Goal: Download file/media

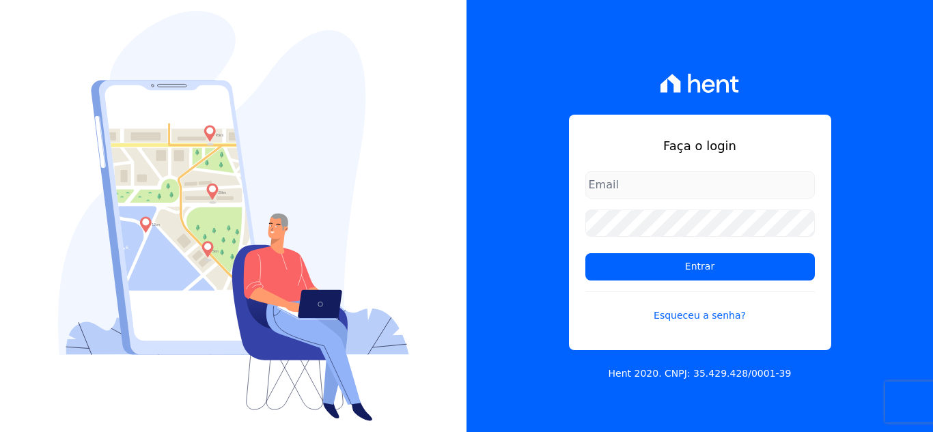
click at [633, 180] on input "email" at bounding box center [699, 184] width 229 height 27
type input "kelly.silva@construtoramgtec.com.br"
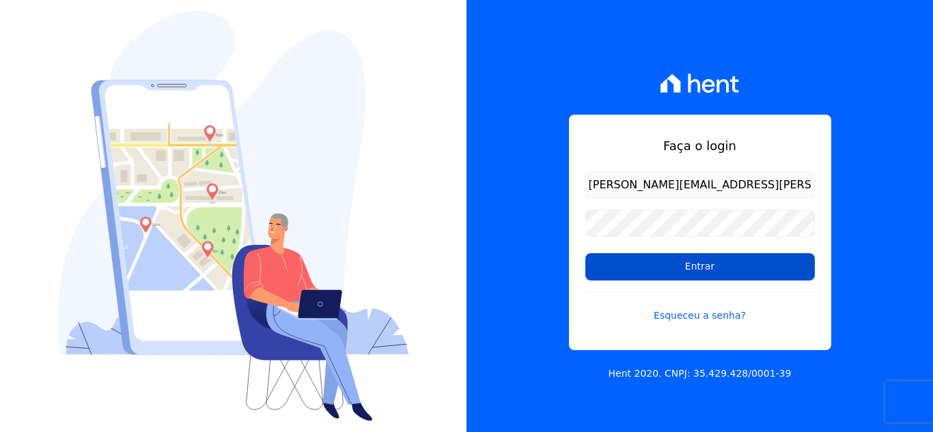
click at [687, 273] on input "Entrar" at bounding box center [699, 266] width 229 height 27
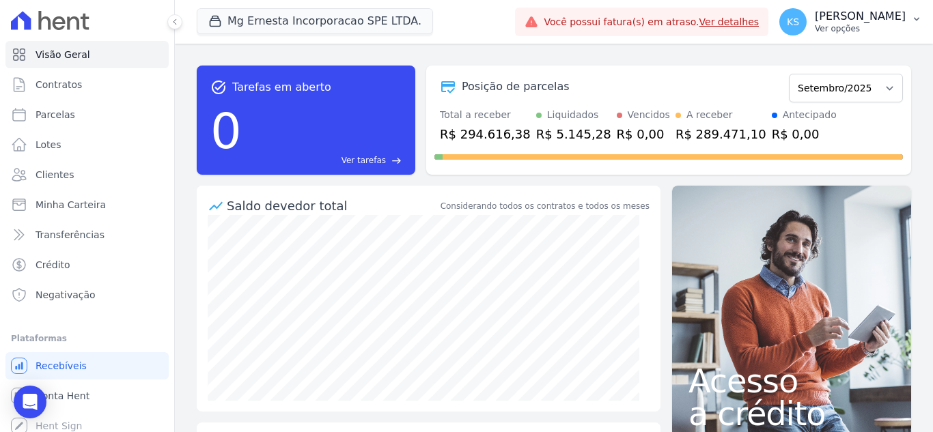
click at [890, 17] on p "[PERSON_NAME]" at bounding box center [860, 17] width 91 height 14
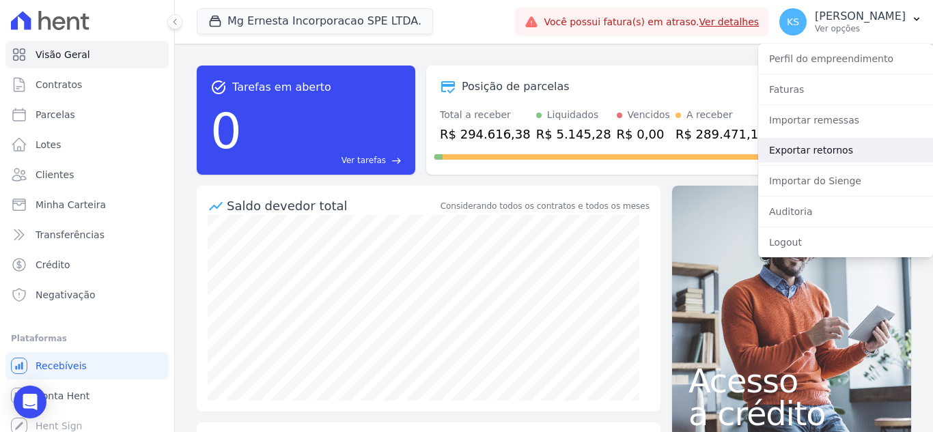
click at [806, 148] on link "Exportar retornos" at bounding box center [845, 150] width 175 height 25
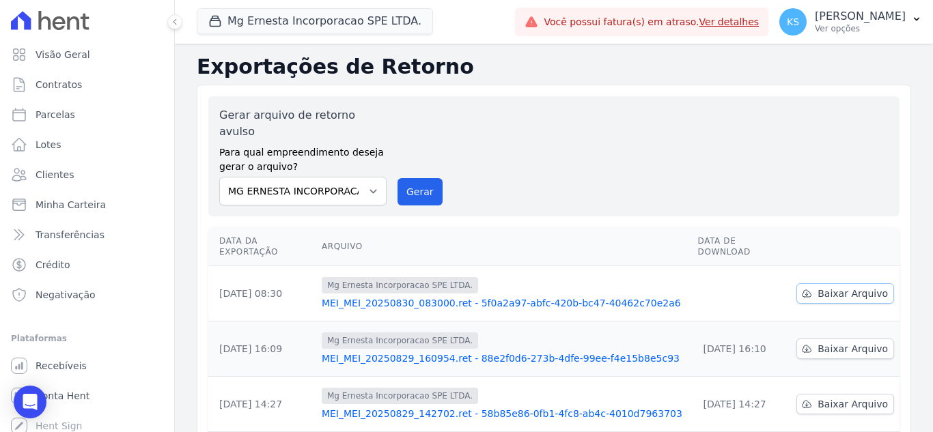
click at [827, 287] on span "Baixar Arquivo" at bounding box center [853, 294] width 70 height 14
click at [501, 30] on div "Mg [PERSON_NAME] Incorporacao SPE LTDA. Você possui apenas um empreendimento Ap…" at bounding box center [353, 21] width 313 height 45
click at [879, 13] on p "[PERSON_NAME]" at bounding box center [860, 17] width 91 height 14
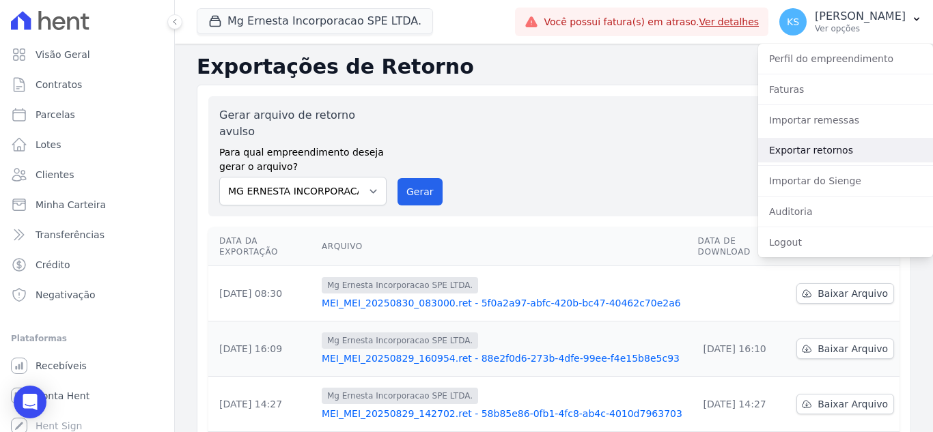
click at [824, 149] on link "Exportar retornos" at bounding box center [845, 150] width 175 height 25
